Goal: Information Seeking & Learning: Learn about a topic

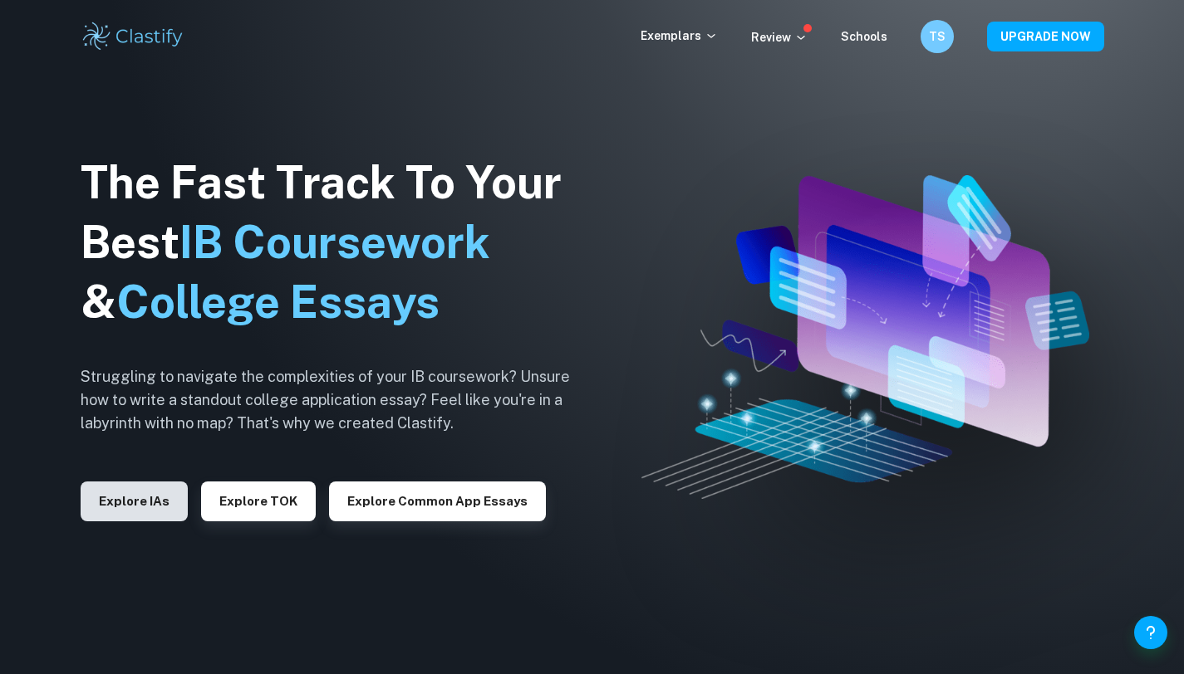
click at [173, 505] on button "Explore IAs" at bounding box center [134, 502] width 107 height 40
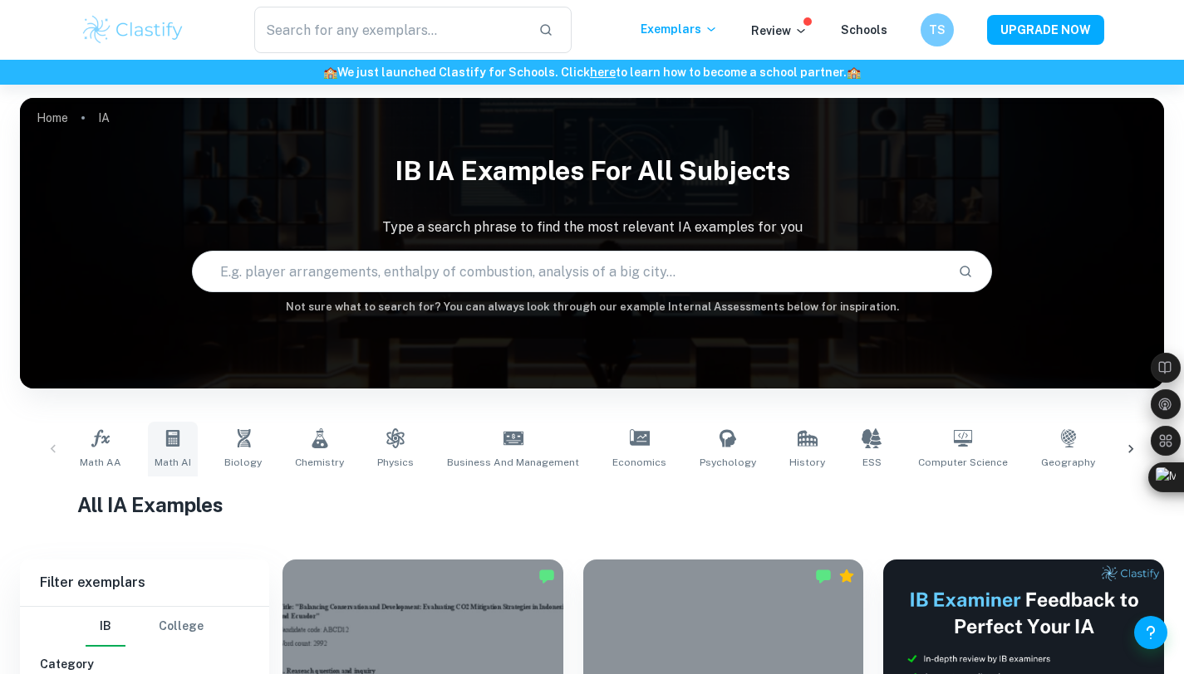
click at [160, 448] on link "Math AI" at bounding box center [173, 449] width 50 height 55
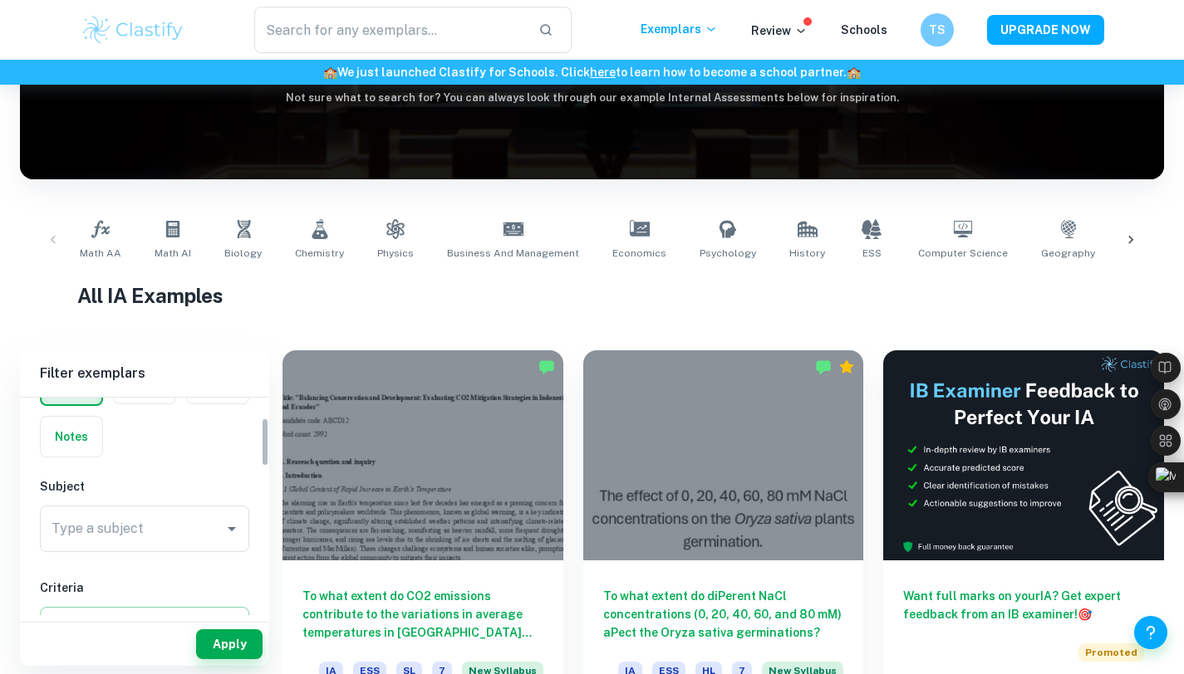
scroll to position [138, 0]
click at [124, 507] on input "Type a subject" at bounding box center [131, 503] width 169 height 32
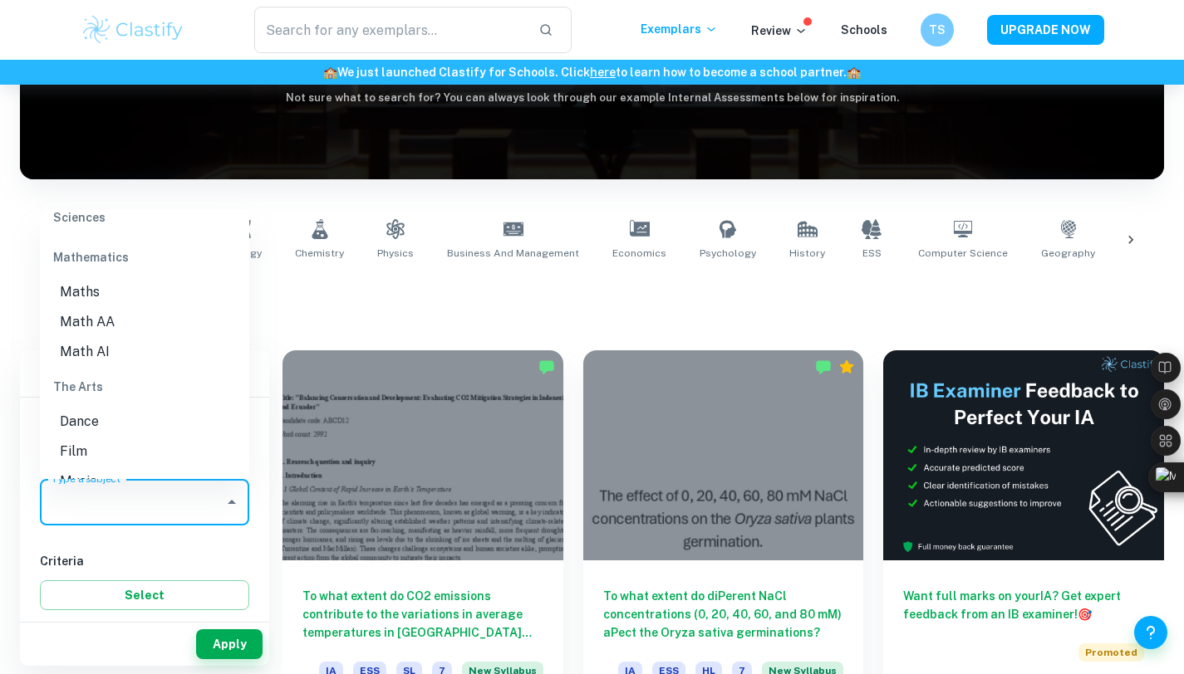
scroll to position [2249, 0]
click at [110, 323] on li "Math AA" at bounding box center [144, 324] width 209 height 30
type input "Math AA"
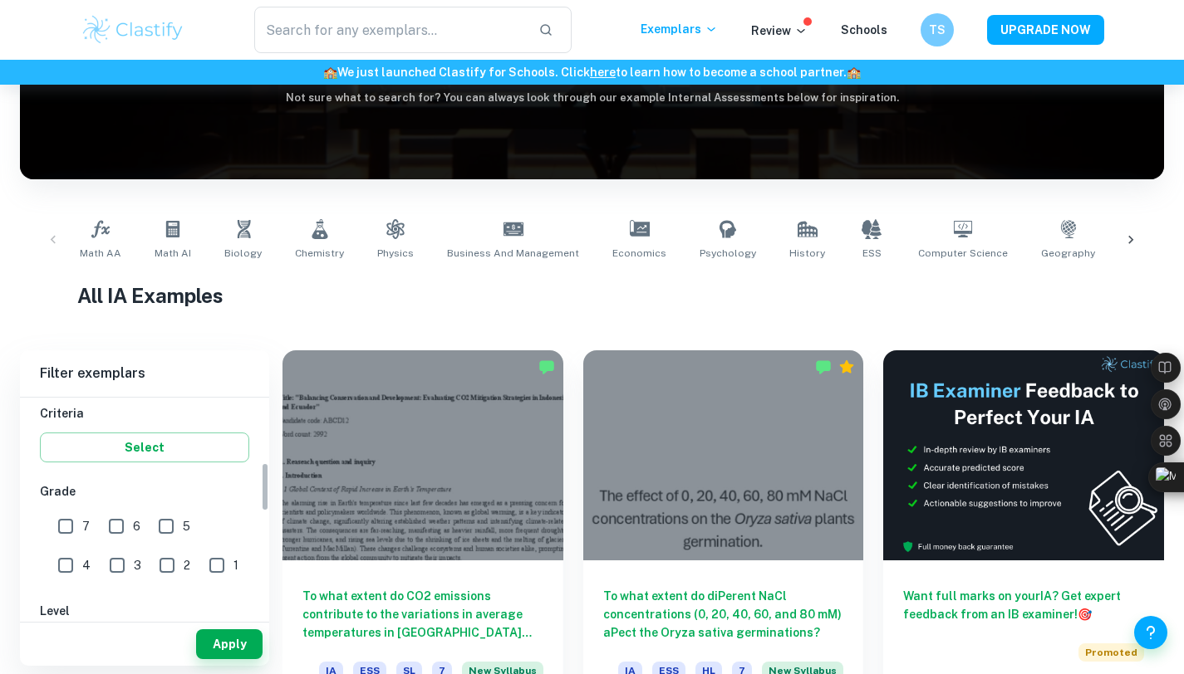
scroll to position [292, 0]
click at [70, 515] on input "7" at bounding box center [65, 519] width 33 height 33
checkbox input "true"
click at [118, 516] on input "6" at bounding box center [116, 519] width 33 height 33
checkbox input "true"
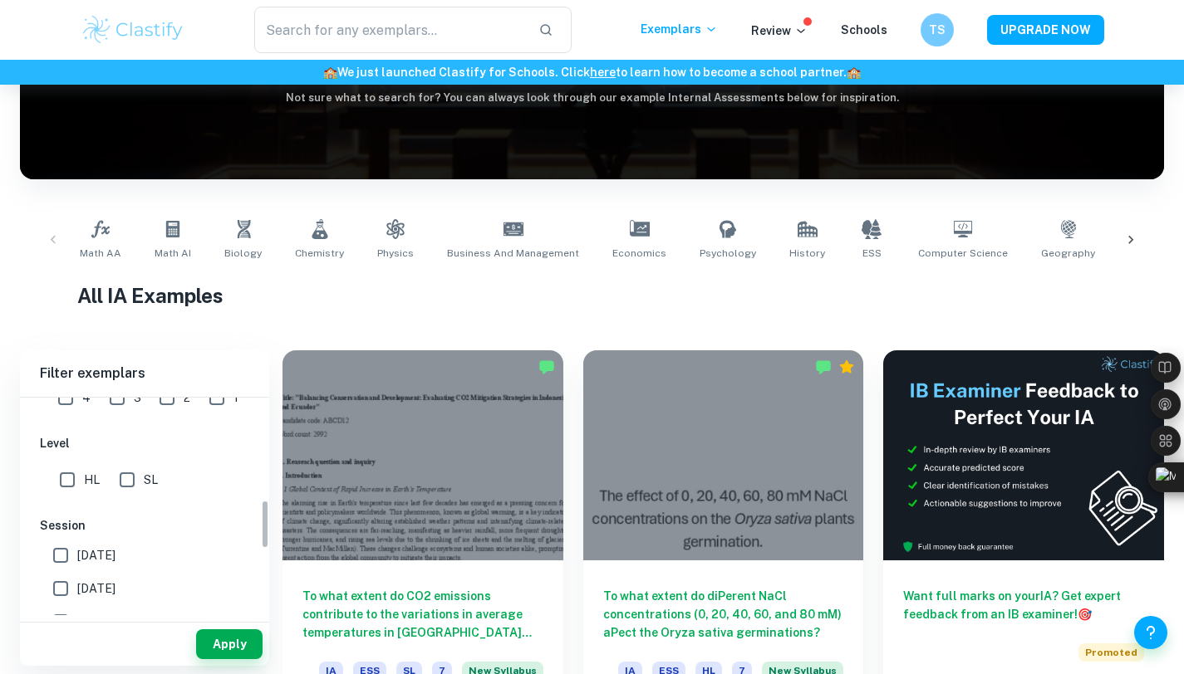
scroll to position [454, 0]
click at [121, 478] on input "SL" at bounding box center [126, 479] width 33 height 33
checkbox input "true"
click at [220, 650] on button "Apply" at bounding box center [229, 645] width 66 height 30
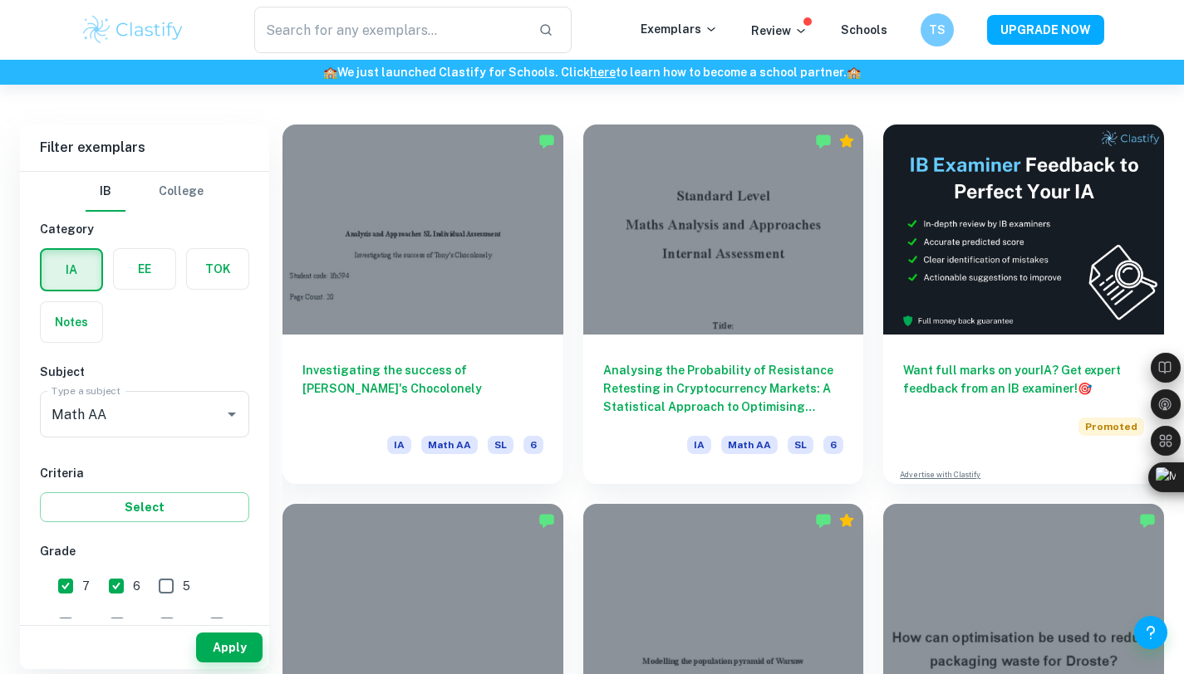
scroll to position [444, 0]
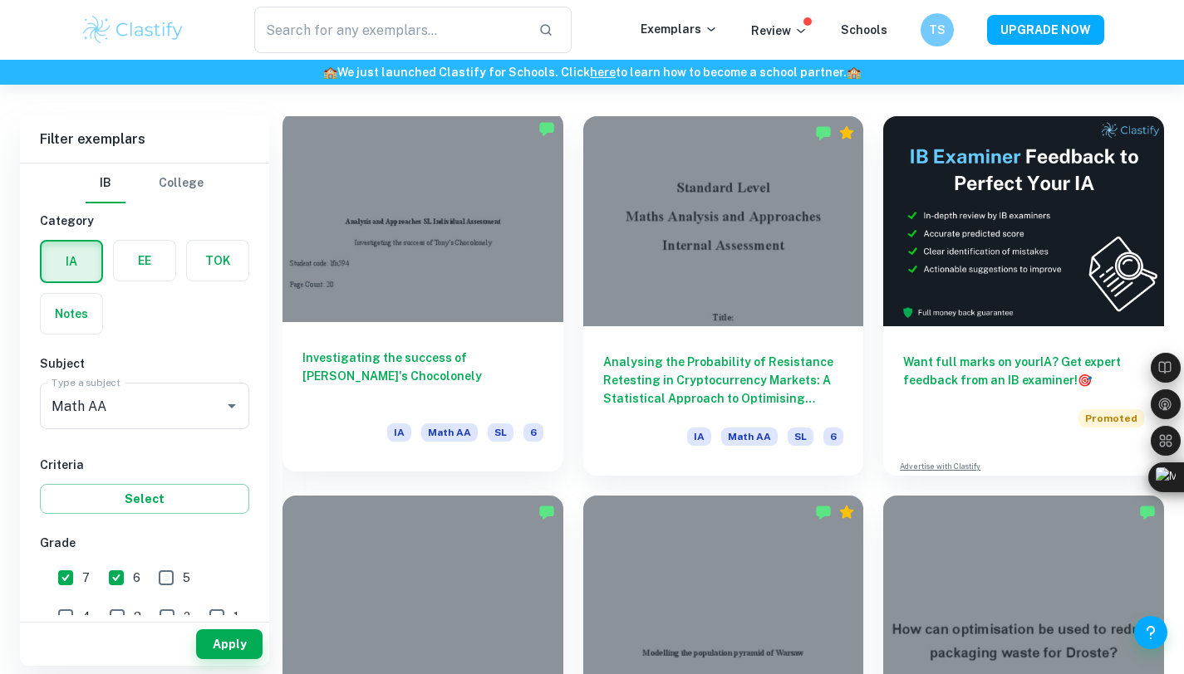
click at [434, 375] on h6 "Investigating the success of [PERSON_NAME]'s Chocolonely" at bounding box center [422, 376] width 241 height 55
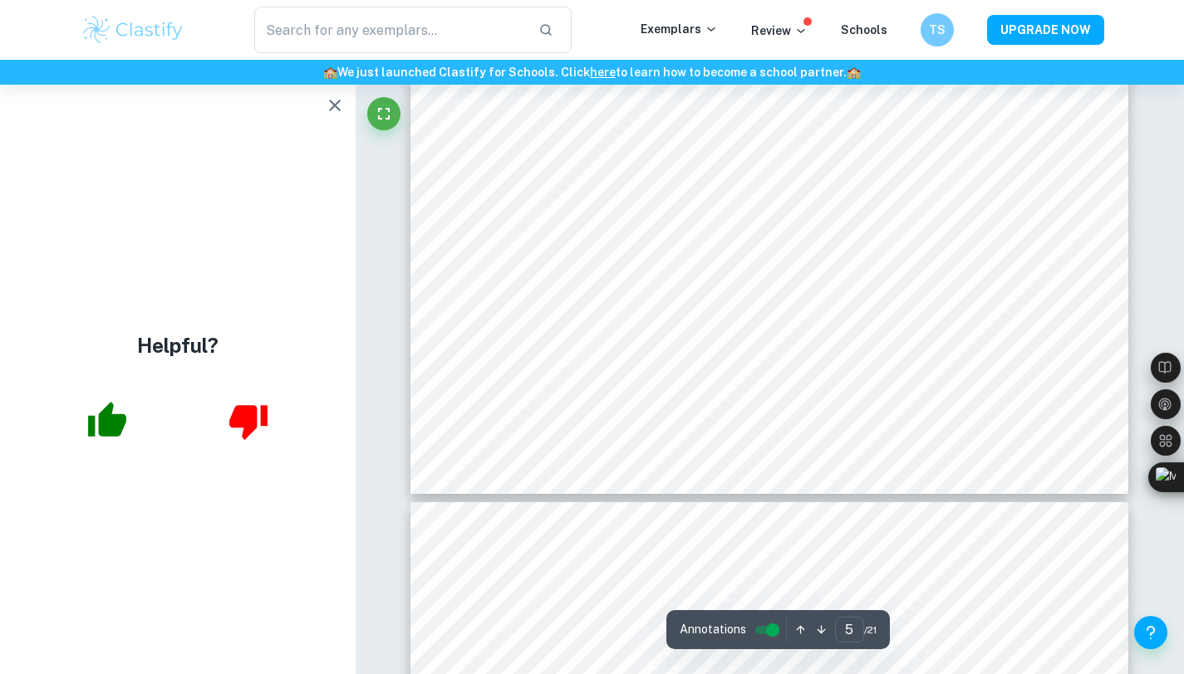
scroll to position [4965, 0]
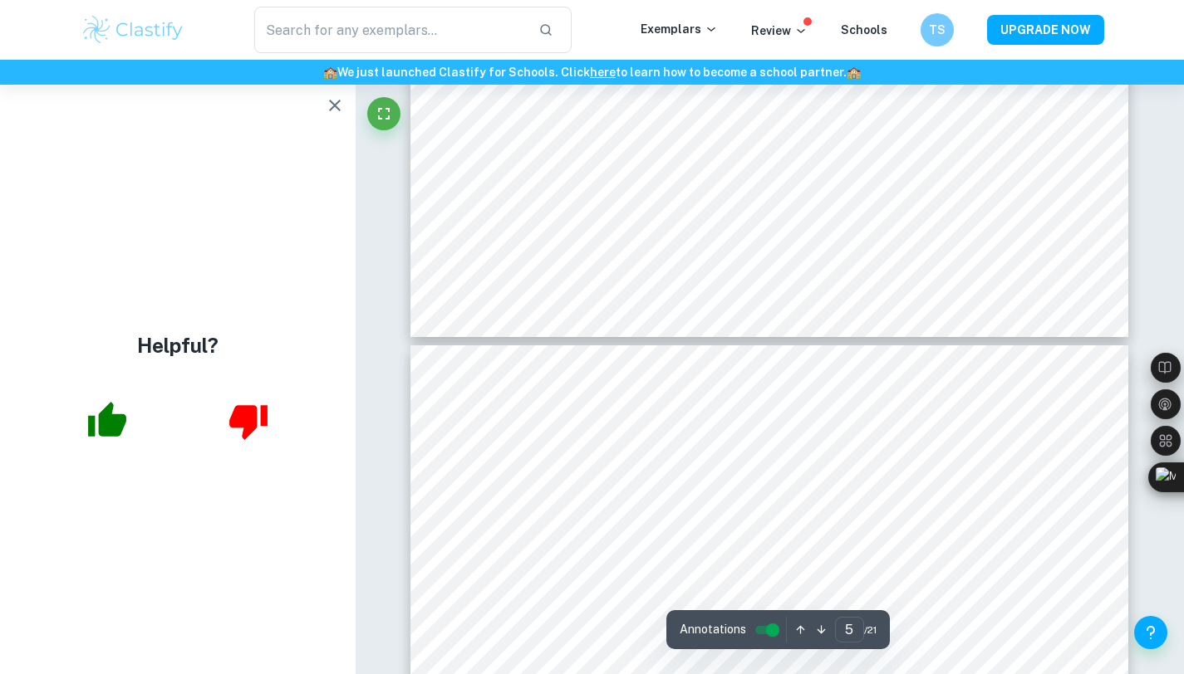
type input "6"
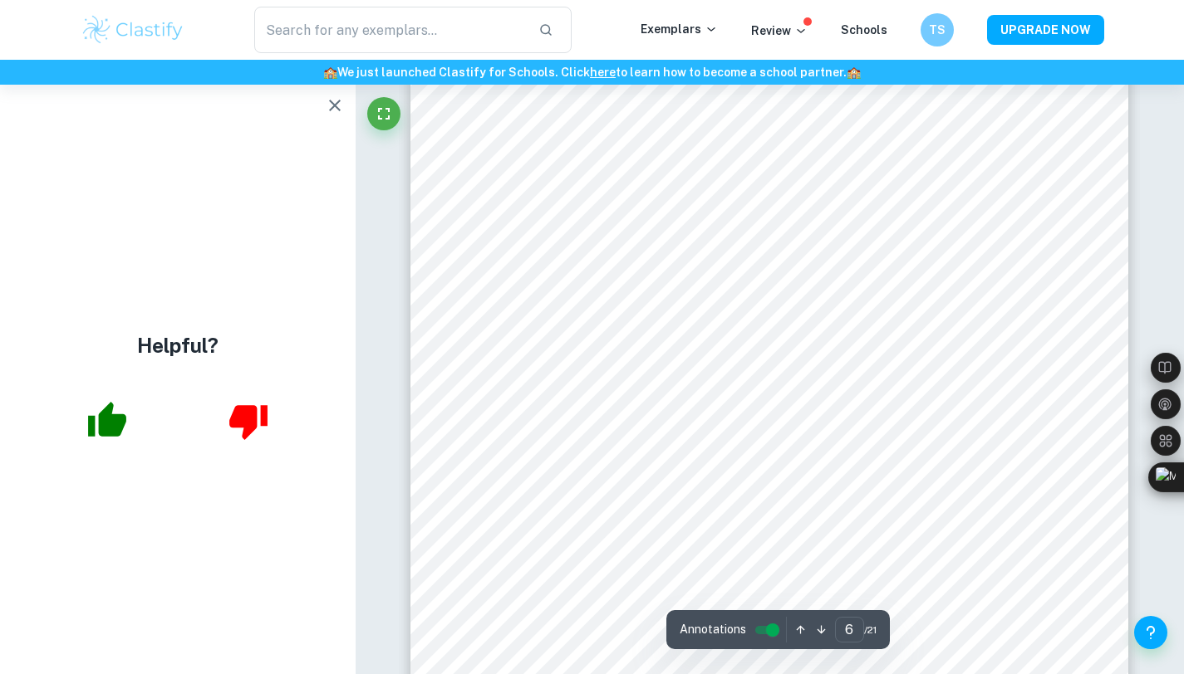
scroll to position [5635, 0]
